Goal: Browse casually

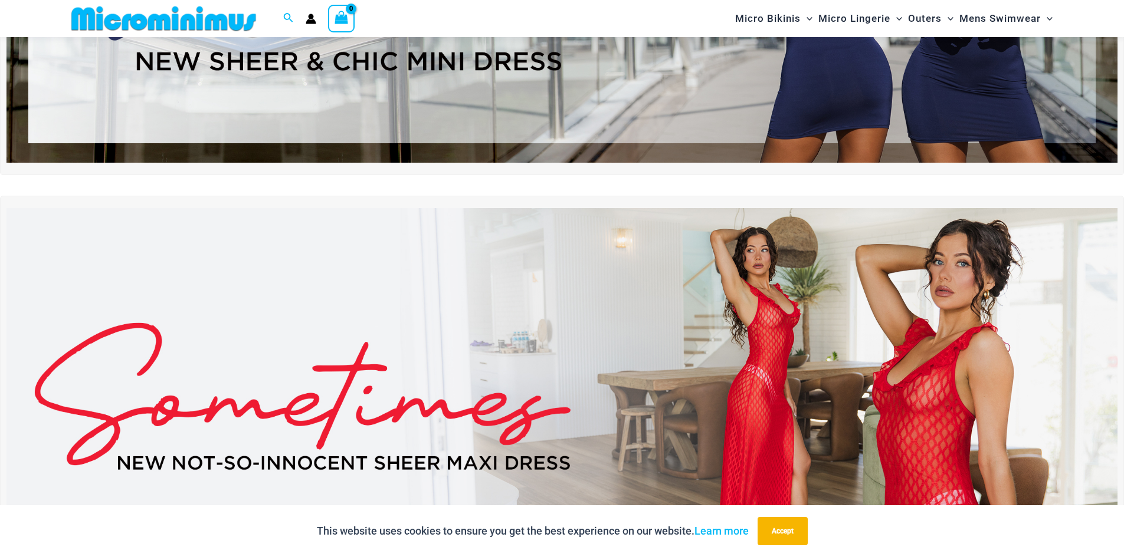
scroll to position [461, 0]
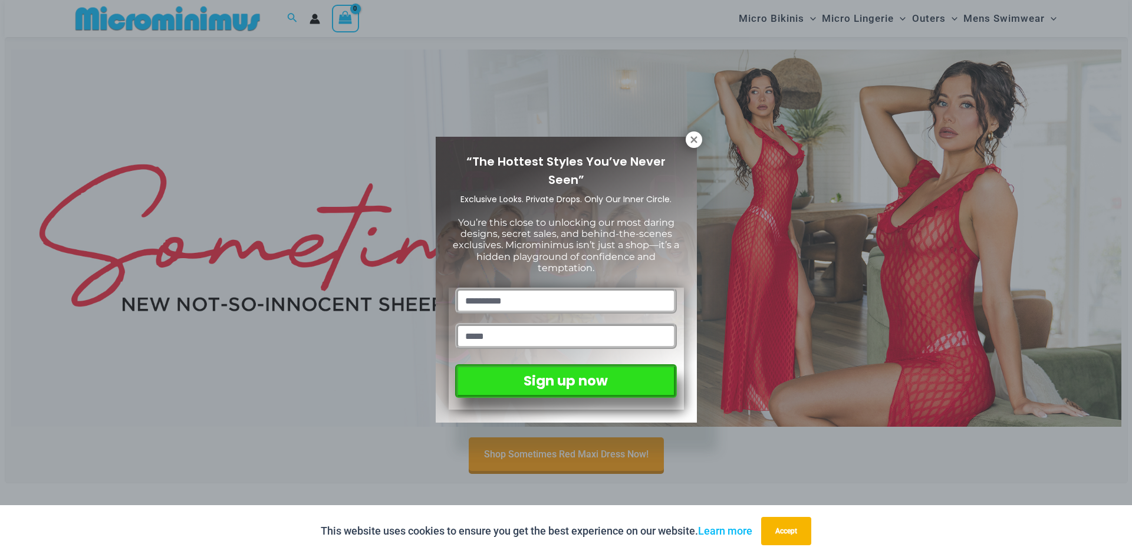
drag, startPoint x: 691, startPoint y: 140, endPoint x: 771, endPoint y: 281, distance: 162.2
click at [691, 140] on icon at bounding box center [694, 139] width 11 height 11
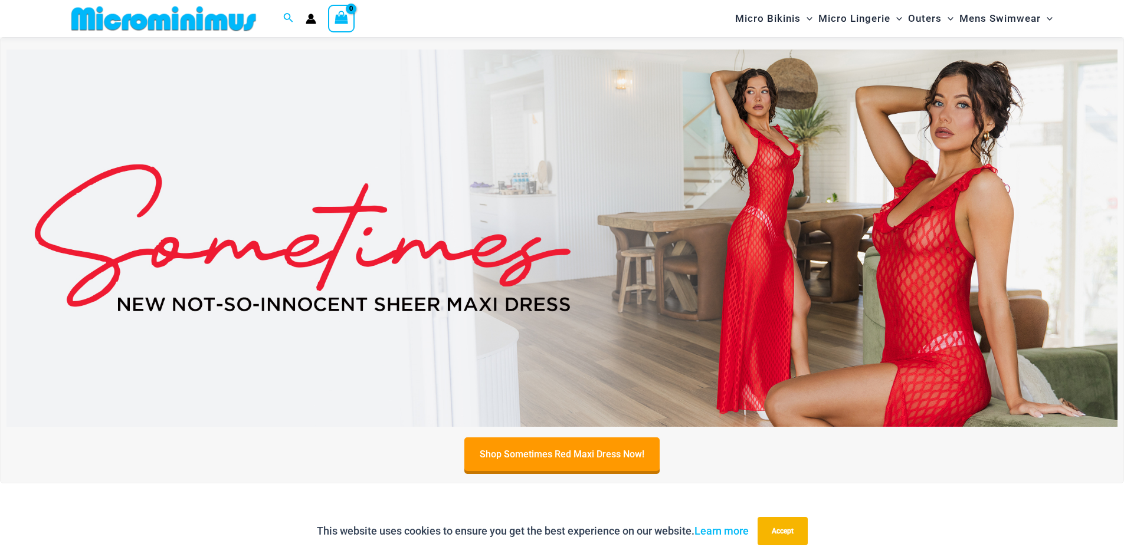
click at [781, 284] on img at bounding box center [561, 238] width 1111 height 377
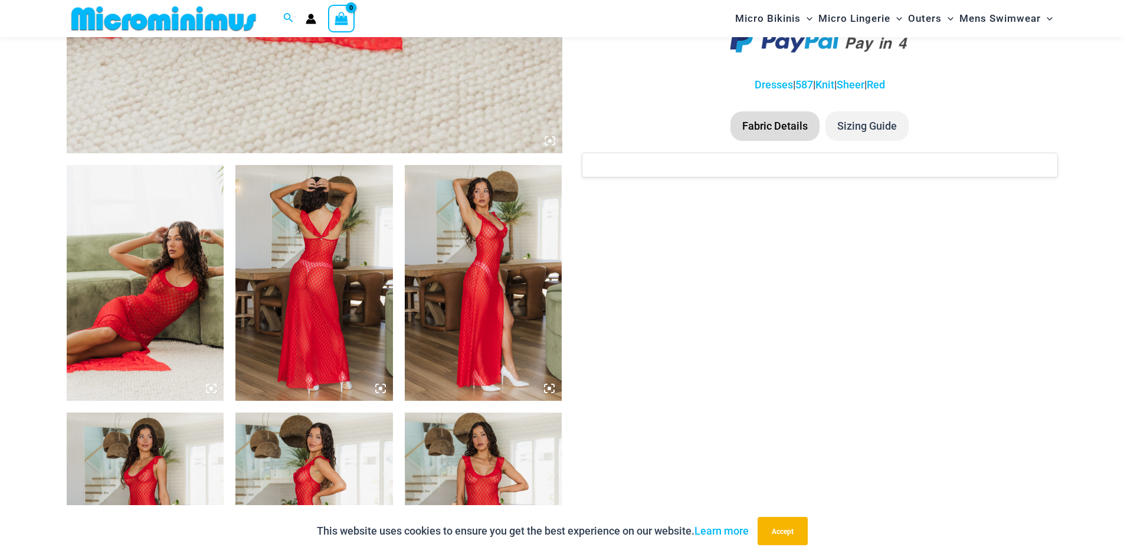
scroll to position [933, 0]
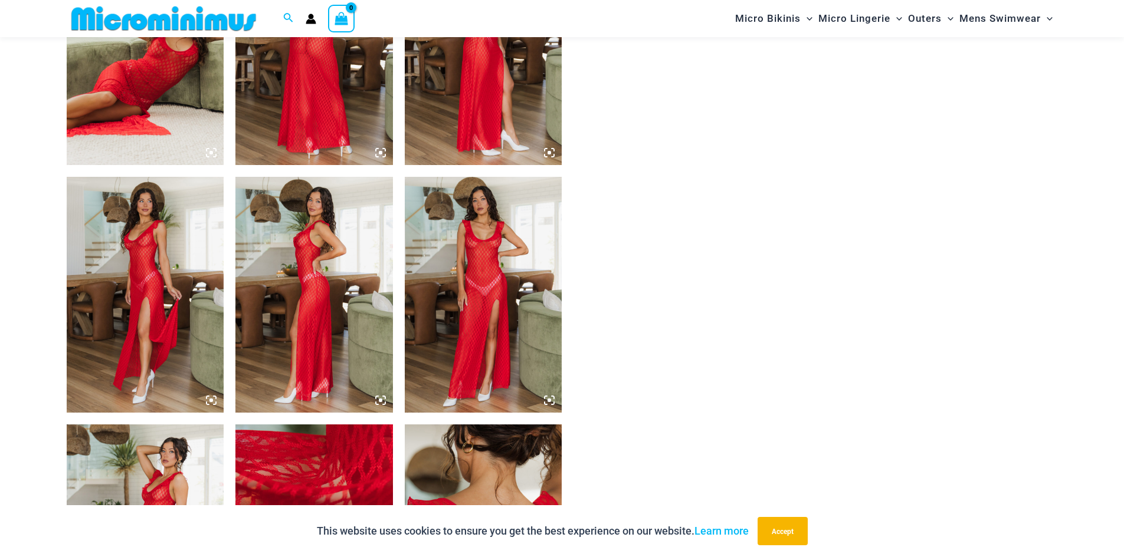
click at [498, 270] on img at bounding box center [483, 295] width 157 height 236
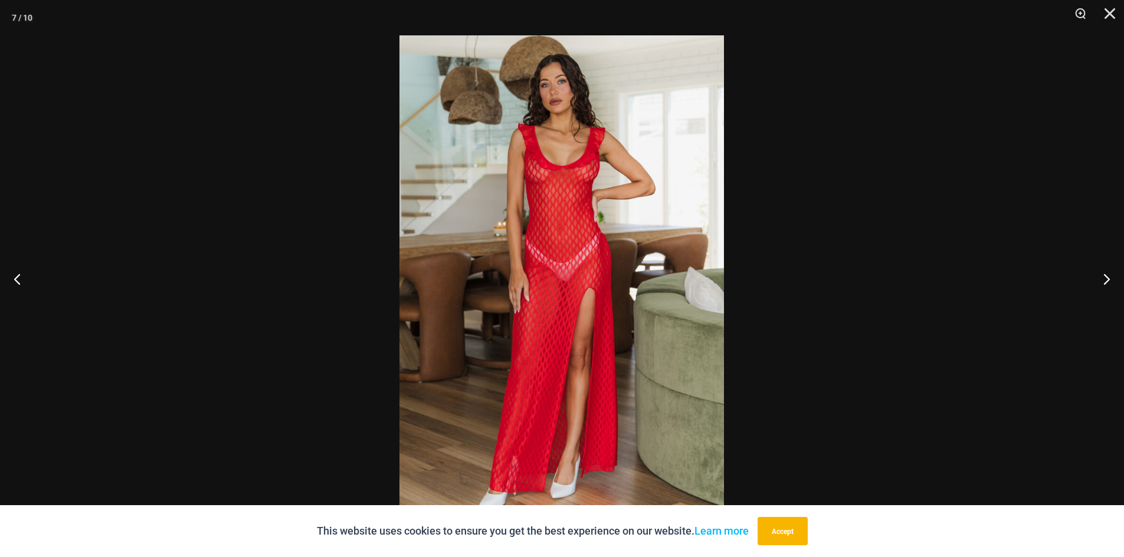
click at [569, 354] on img at bounding box center [561, 278] width 324 height 487
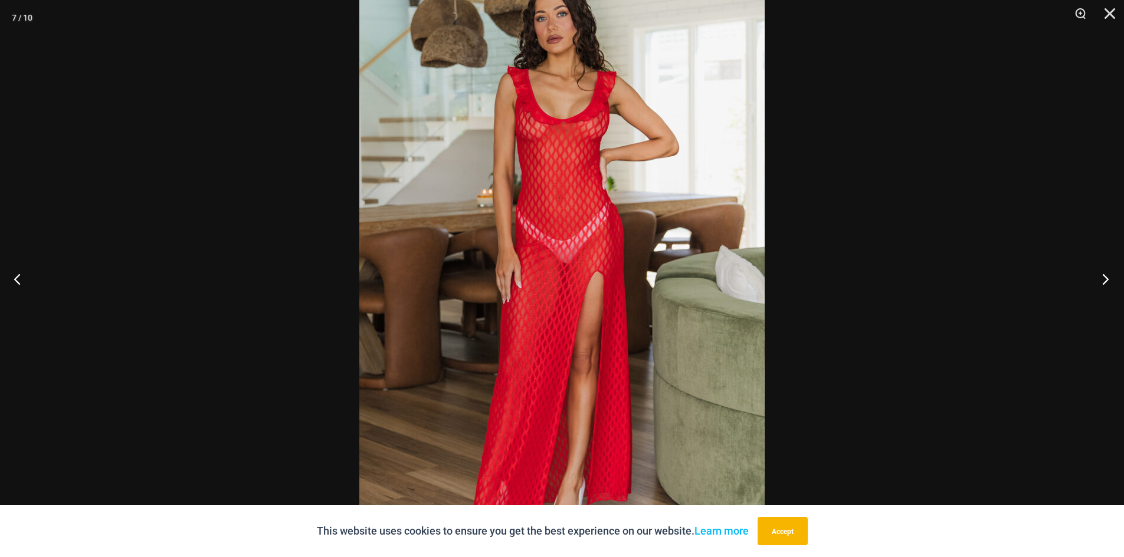
click at [1103, 278] on button "Next" at bounding box center [1101, 278] width 44 height 59
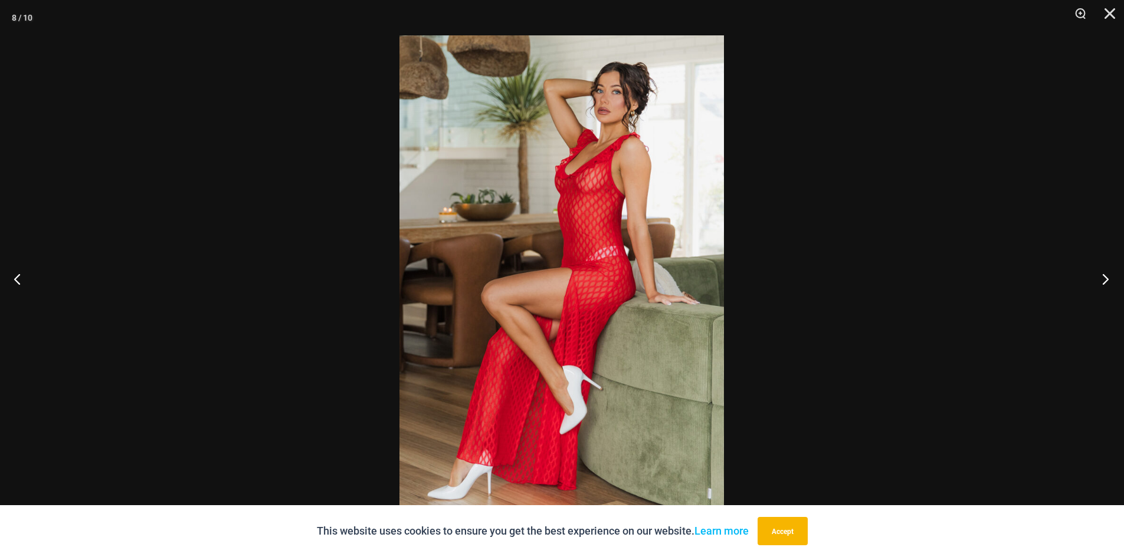
click at [1103, 278] on button "Next" at bounding box center [1101, 278] width 44 height 59
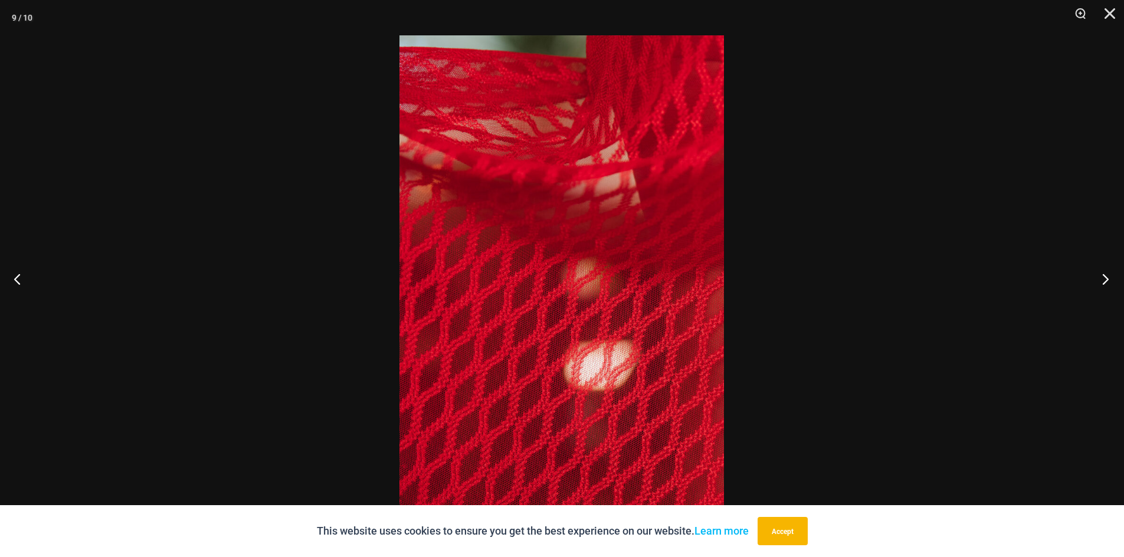
click at [1103, 278] on button "Next" at bounding box center [1101, 278] width 44 height 59
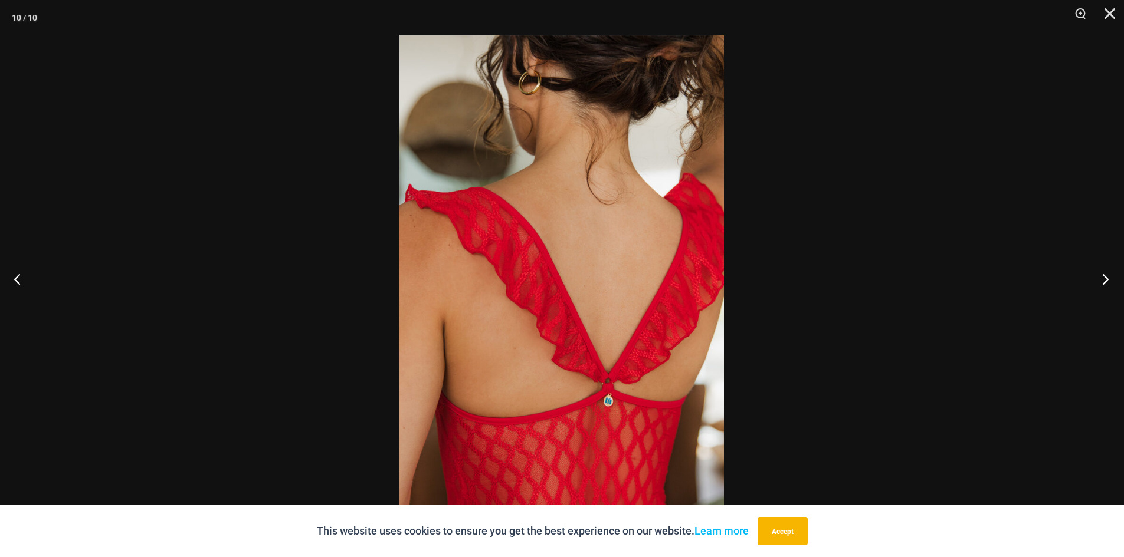
click at [1103, 278] on button "Next" at bounding box center [1101, 278] width 44 height 59
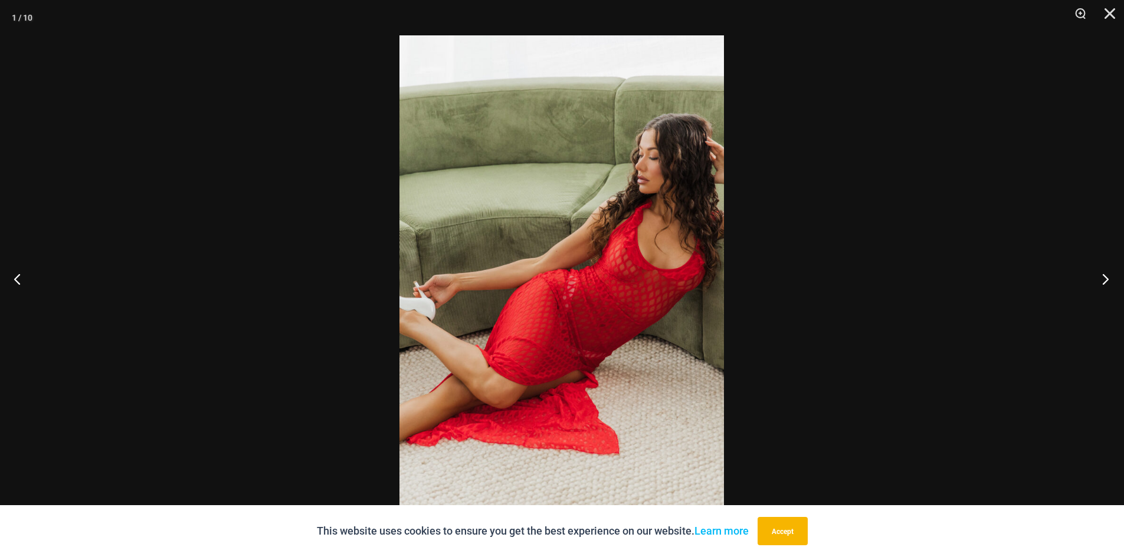
click at [1103, 278] on button "Next" at bounding box center [1101, 278] width 44 height 59
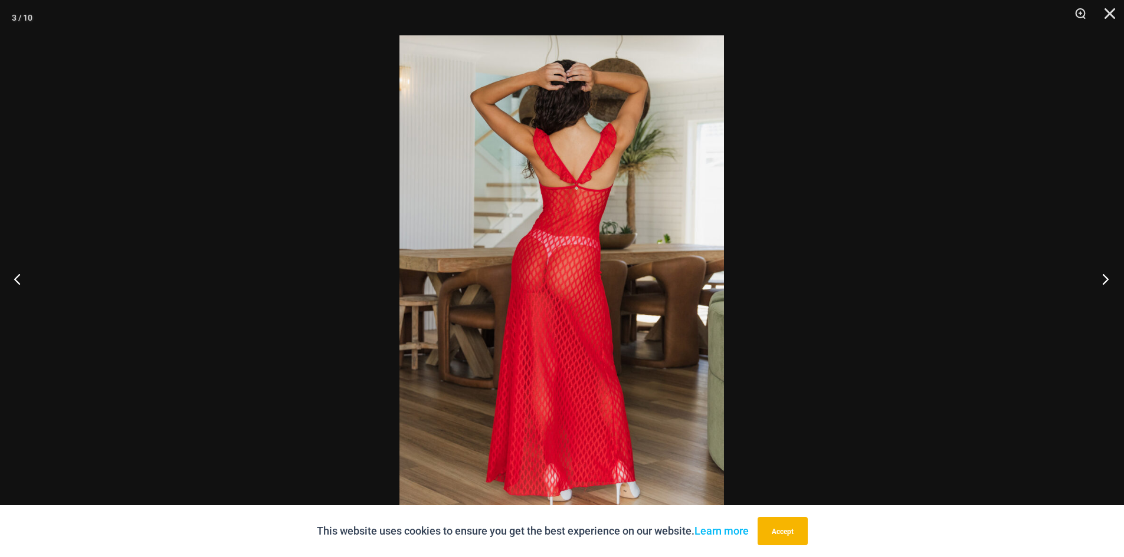
click at [1103, 278] on button "Next" at bounding box center [1101, 278] width 44 height 59
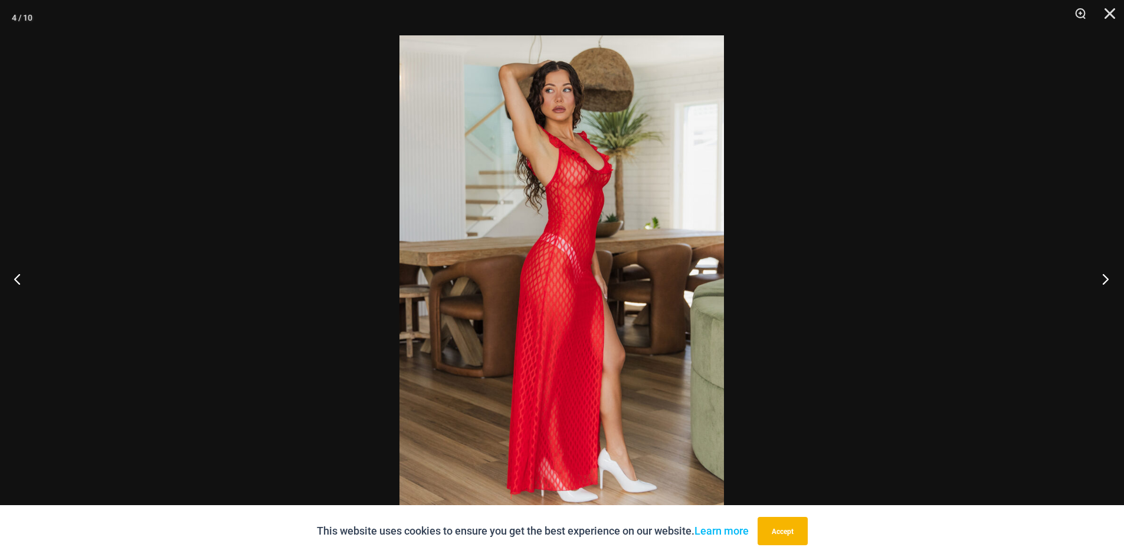
click at [1103, 278] on button "Next" at bounding box center [1101, 278] width 44 height 59
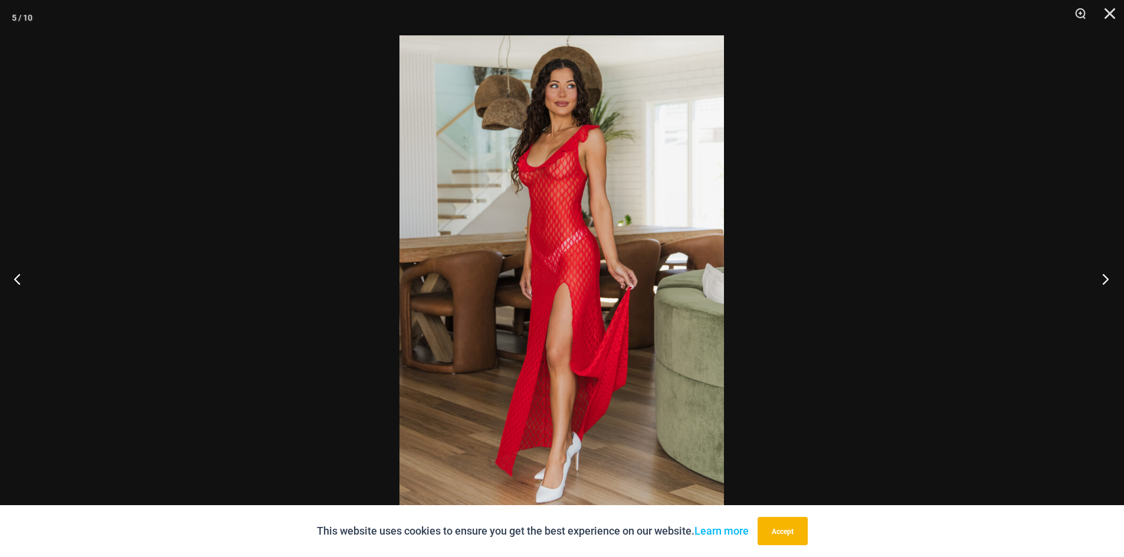
click at [1103, 278] on button "Next" at bounding box center [1101, 278] width 44 height 59
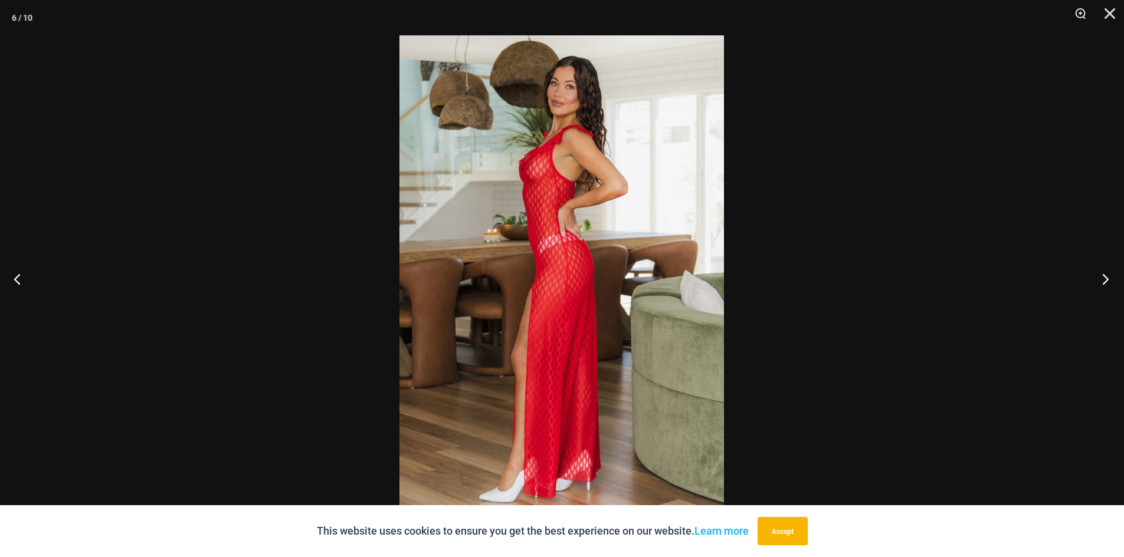
click at [1103, 278] on button "Next" at bounding box center [1101, 278] width 44 height 59
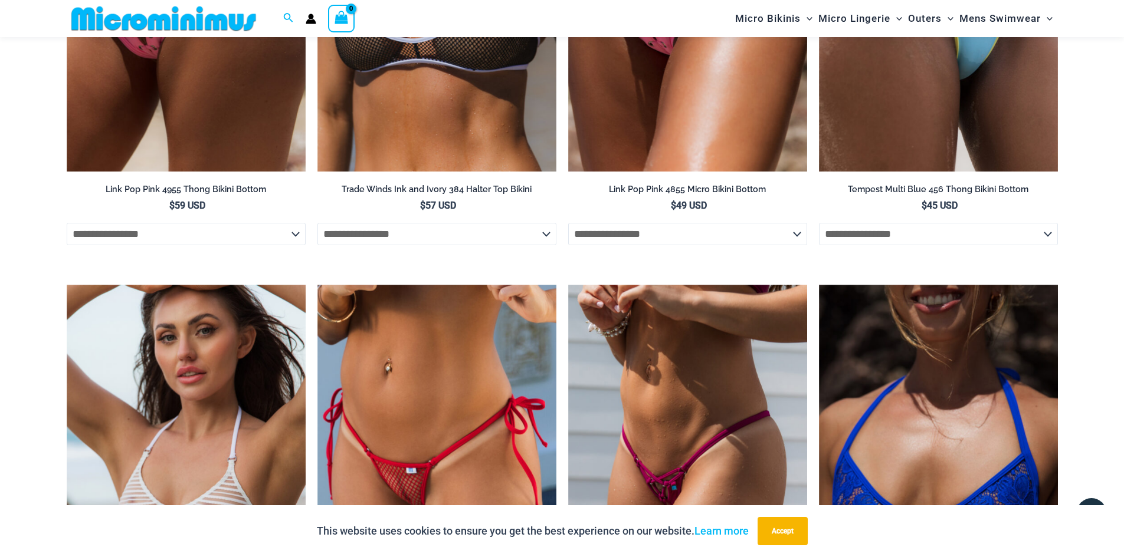
scroll to position [3758, 0]
